Goal: Task Accomplishment & Management: Complete application form

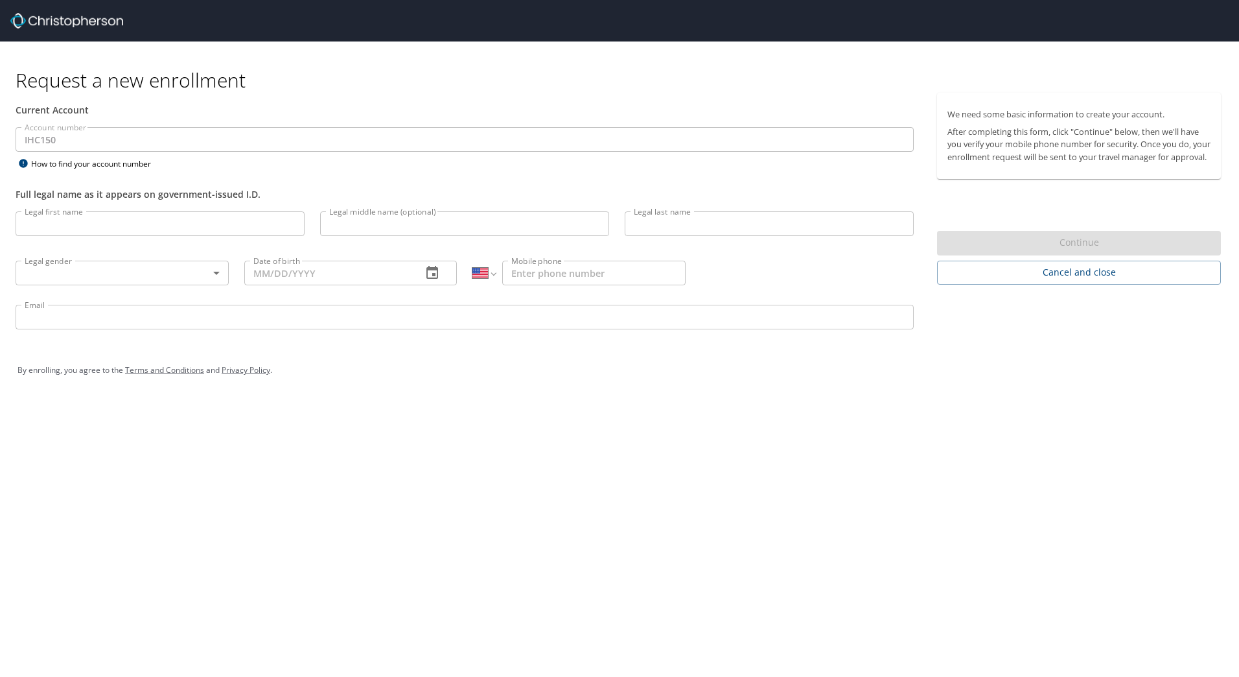
select select "US"
click at [223, 227] on input "Legal first name" at bounding box center [160, 223] width 289 height 25
type input "[PERSON_NAME]"
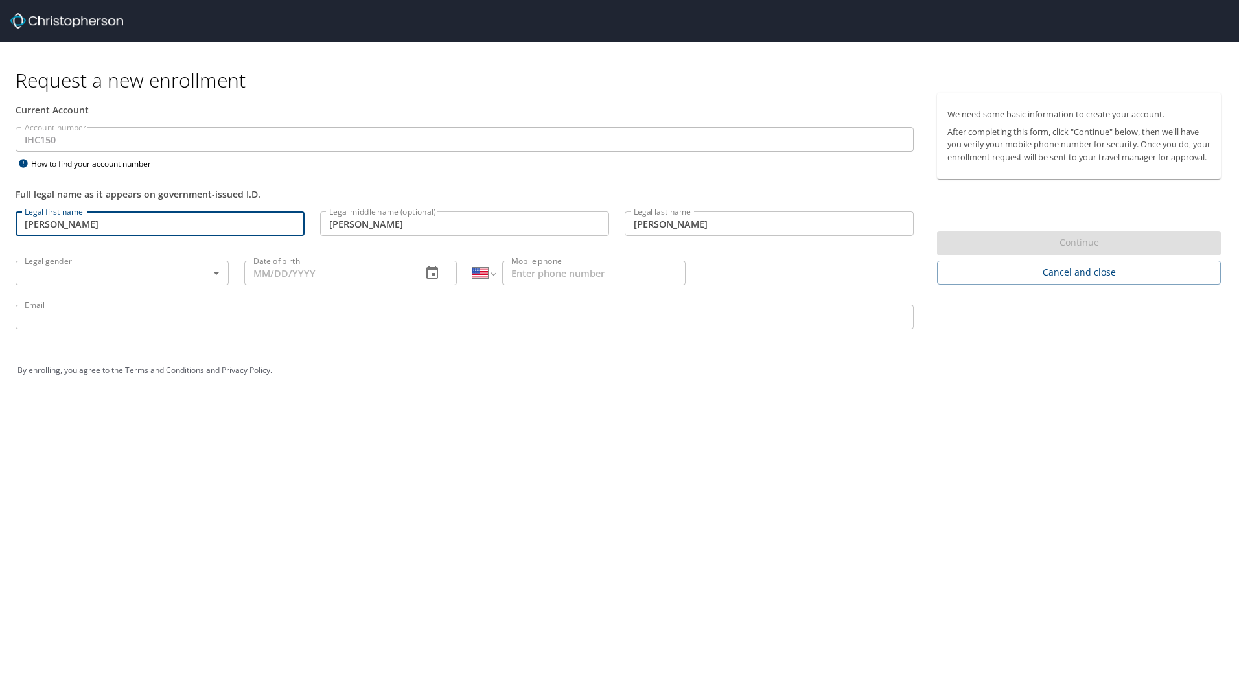
type input "[DATE]"
type input "[PHONE_NUMBER]"
type input "[EMAIL_ADDRESS][DOMAIN_NAME]"
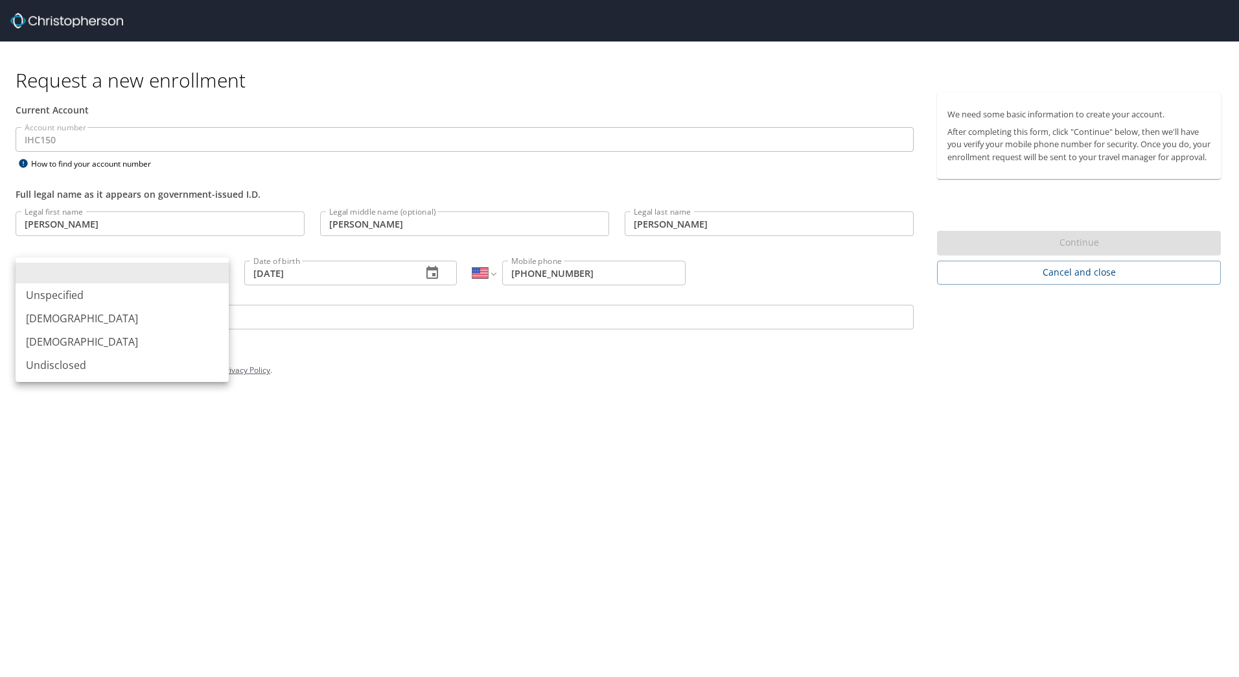
click at [141, 281] on body "Request a new enrollment Current Account Account number IHC150 Account number H…" at bounding box center [619, 338] width 1239 height 677
click at [118, 321] on li "[DEMOGRAPHIC_DATA]" at bounding box center [122, 318] width 213 height 23
type input "[DEMOGRAPHIC_DATA]"
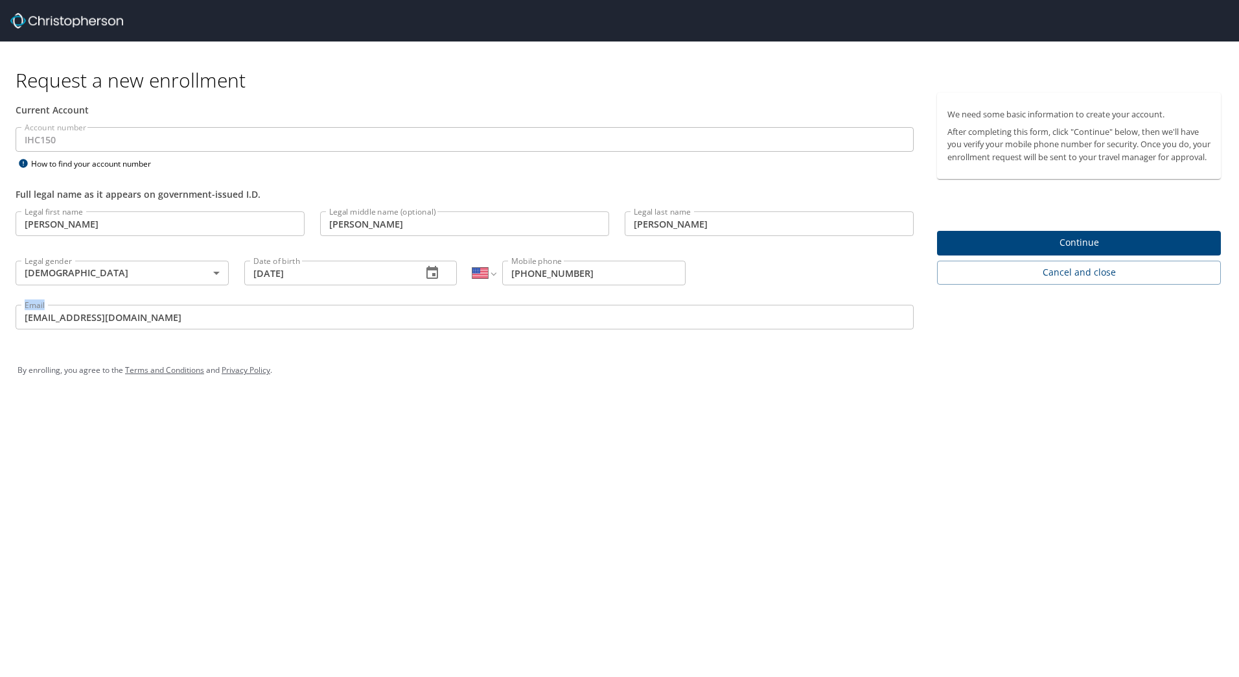
drag, startPoint x: 159, startPoint y: 303, endPoint x: 121, endPoint y: 321, distance: 41.5
click at [121, 321] on div "Email [EMAIL_ADDRESS][DOMAIN_NAME] Email" at bounding box center [465, 319] width 914 height 44
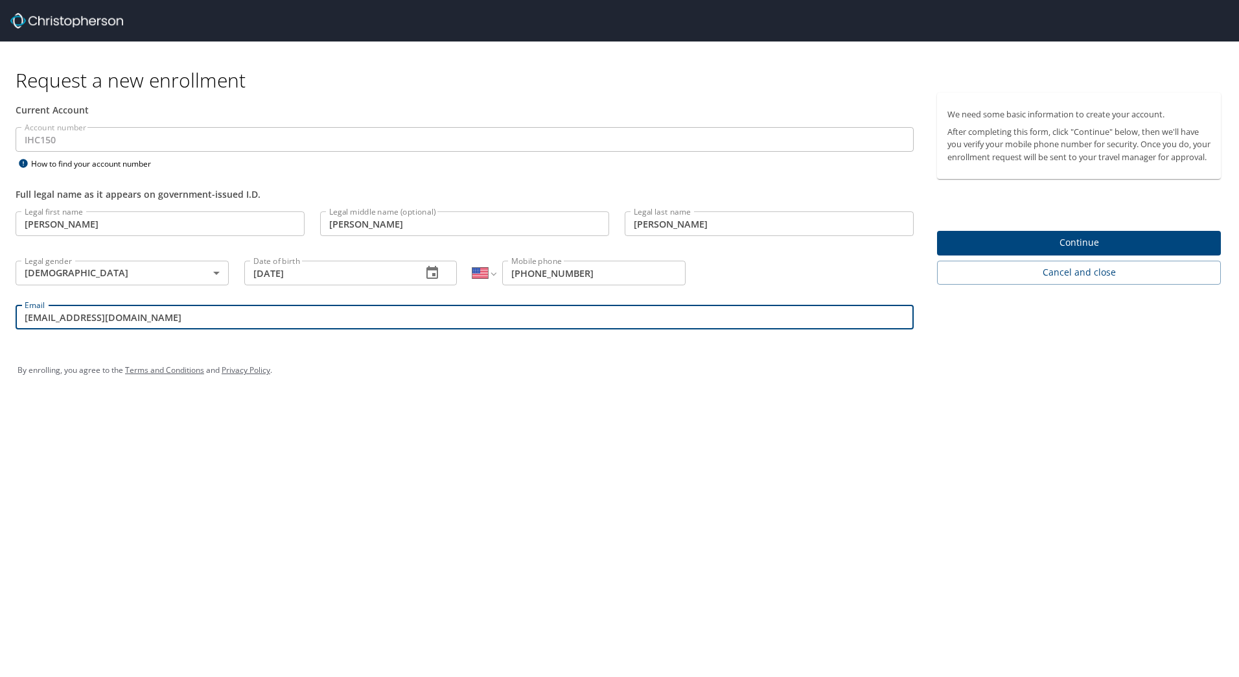
drag, startPoint x: 137, startPoint y: 314, endPoint x: 14, endPoint y: 328, distance: 124.6
click at [15, 328] on div "Email [EMAIL_ADDRESS][DOMAIN_NAME] Email" at bounding box center [465, 319] width 914 height 44
type input "[PERSON_NAME][EMAIL_ADDRESS][PERSON_NAME][DOMAIN_NAME]"
click at [365, 396] on div "By enrolling, you agree to the Terms and Conditions and Privacy Policy ." at bounding box center [619, 370] width 1223 height 58
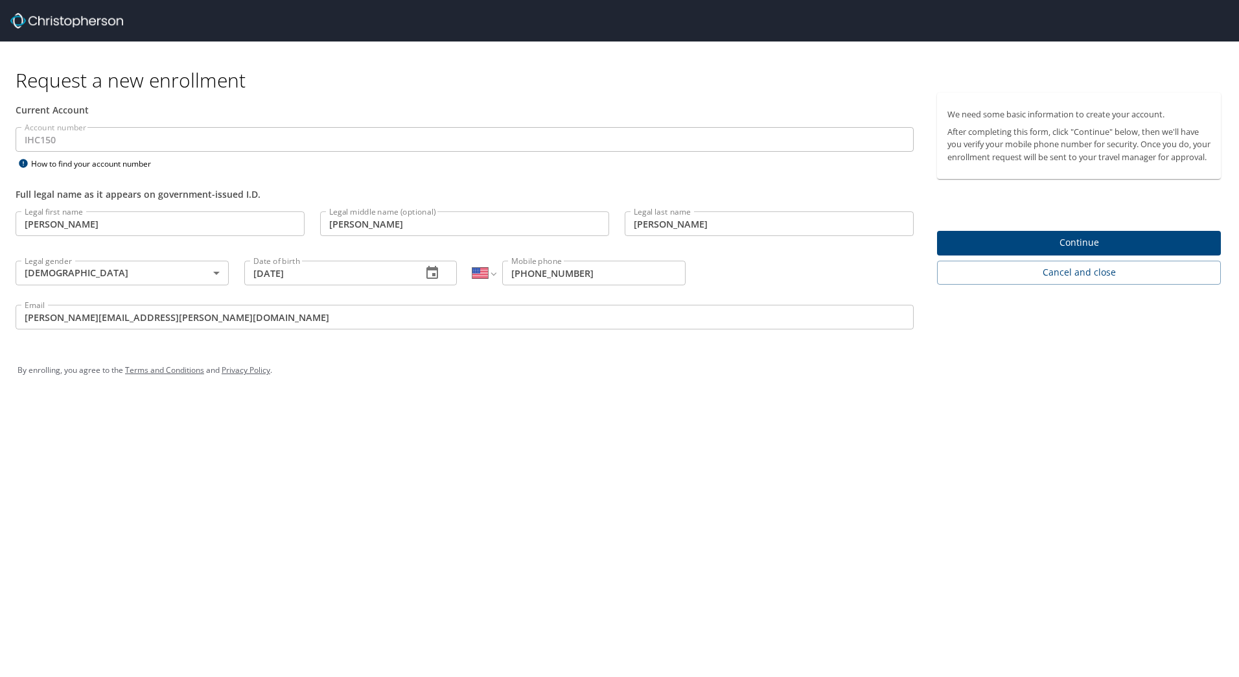
click at [1069, 251] on span "Continue" at bounding box center [1078, 243] width 263 height 16
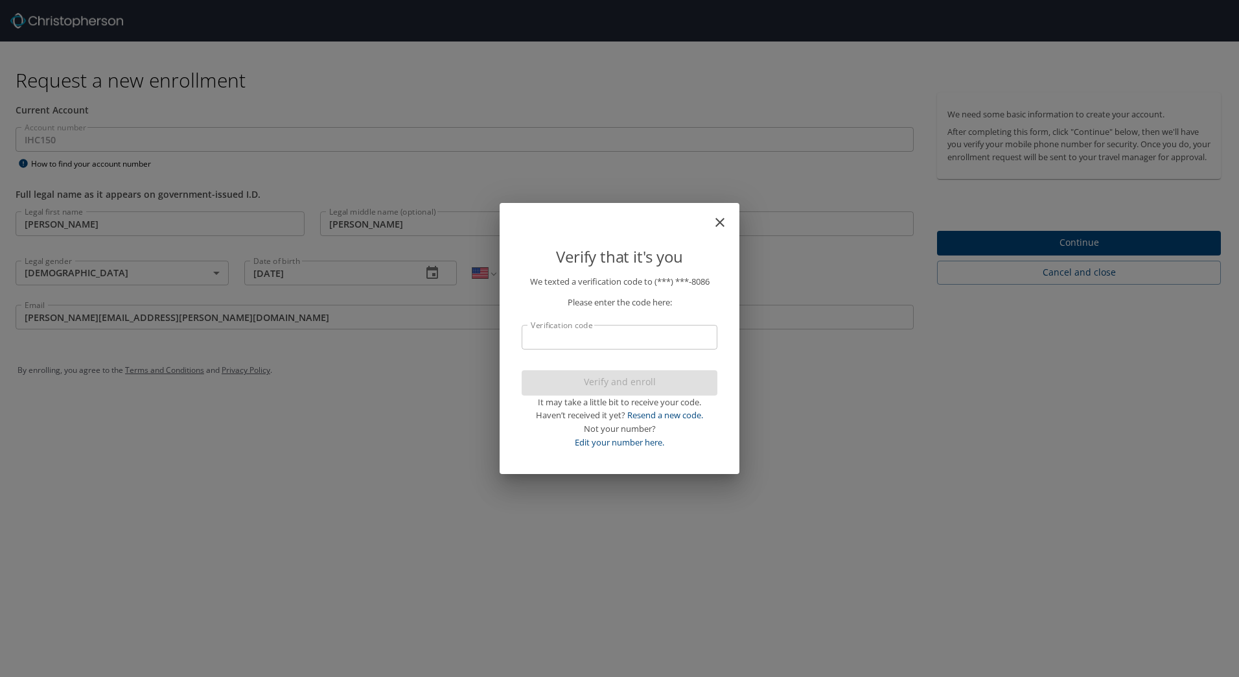
click at [642, 340] on input "Verification code" at bounding box center [620, 337] width 196 height 25
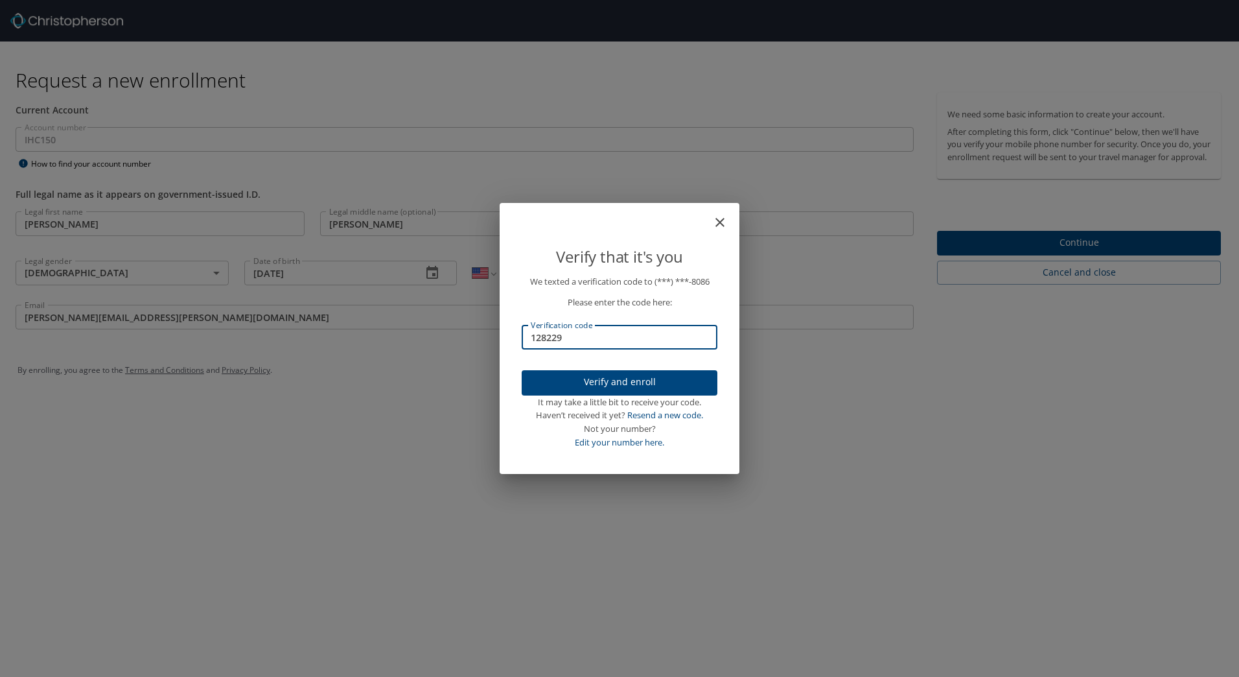
type input "128229"
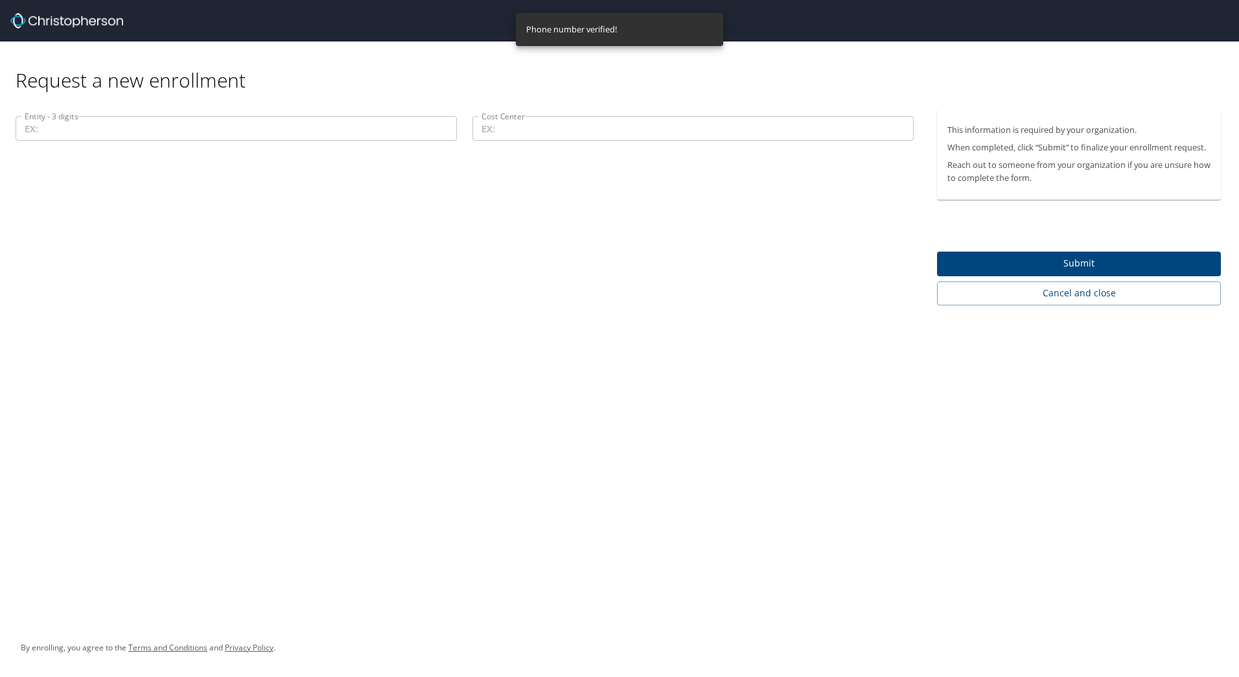
click at [189, 129] on input "Entity - 3 digits" at bounding box center [236, 128] width 441 height 25
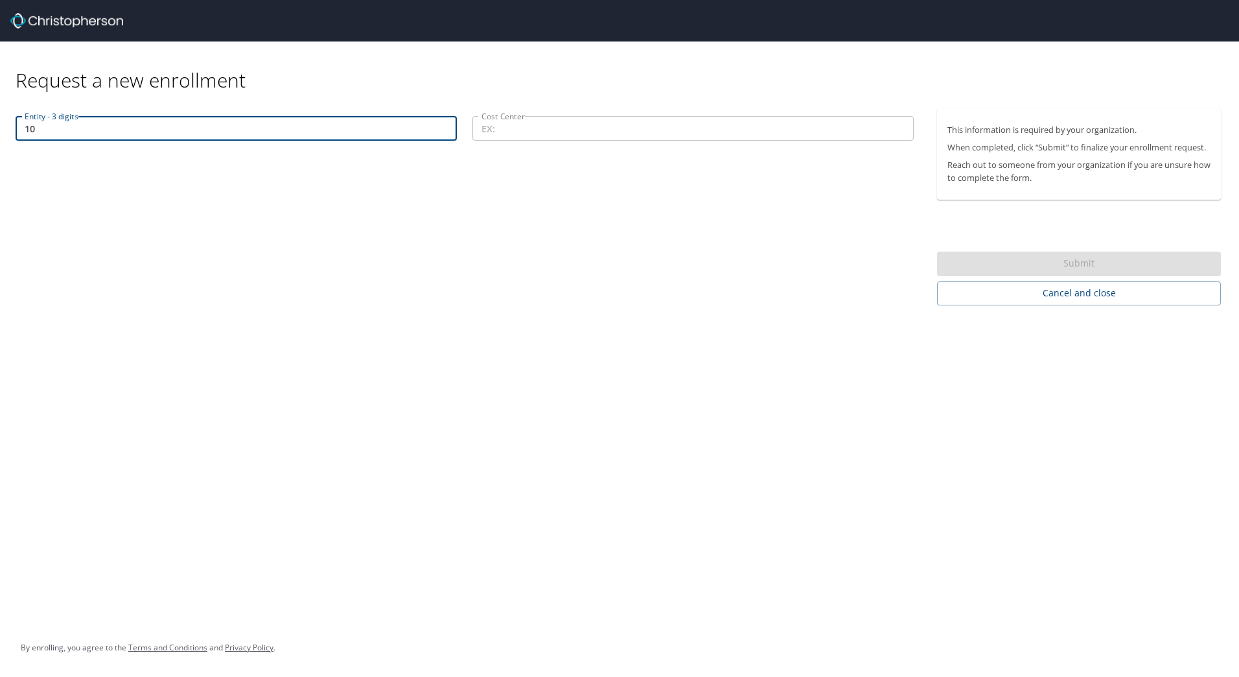
type input "1"
type input "00101"
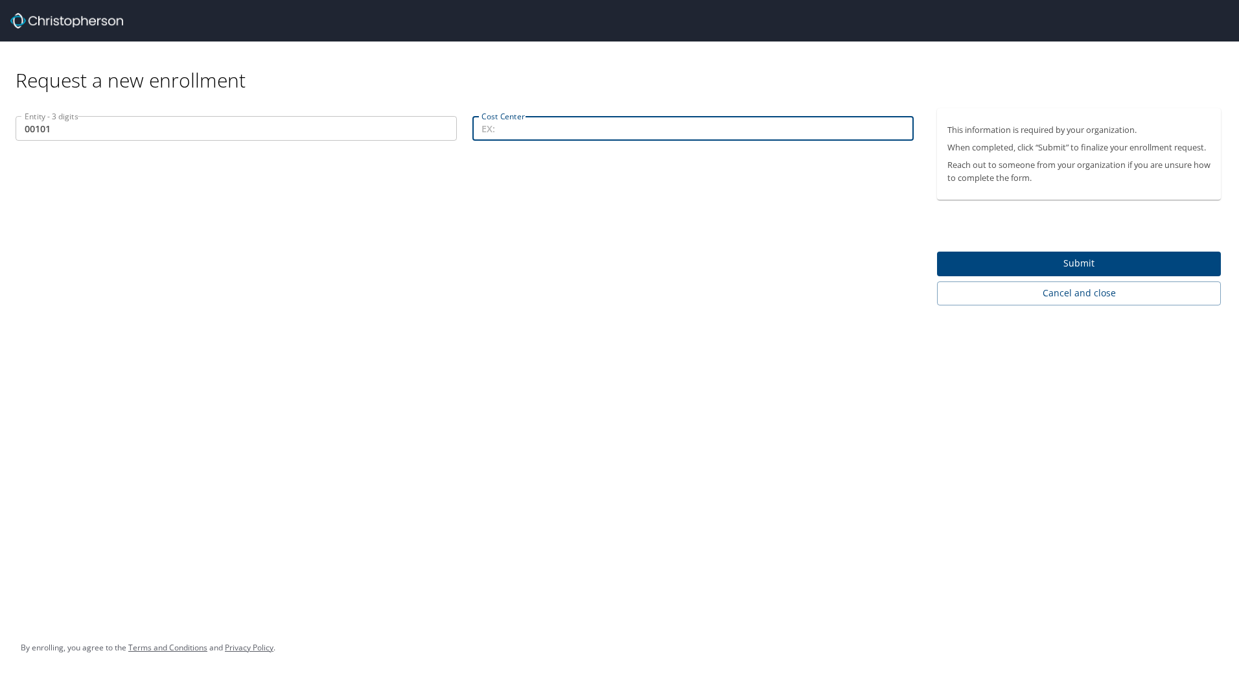
click at [539, 133] on input "Cost Center" at bounding box center [692, 128] width 441 height 25
type input "77603"
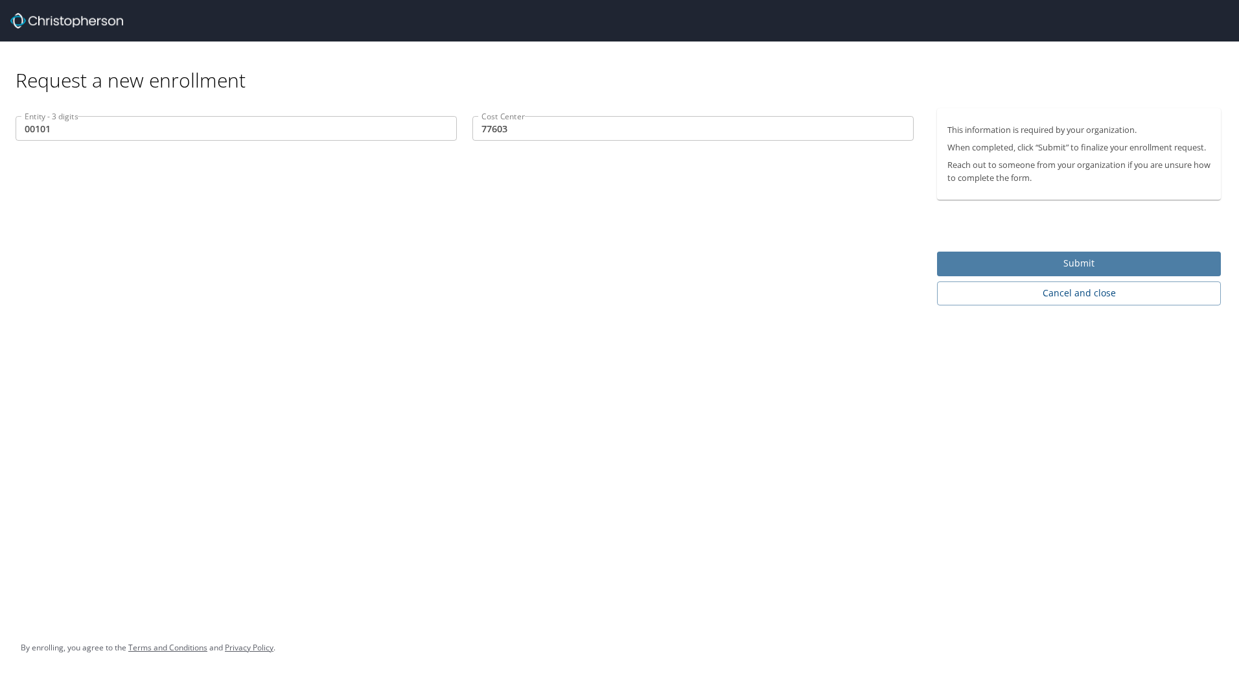
click at [1078, 259] on span "Submit" at bounding box center [1078, 263] width 263 height 16
